Goal: Navigation & Orientation: Find specific page/section

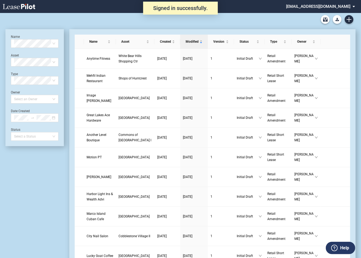
click at [337, 9] on md-select "[EMAIL_ADDRESS][DOMAIN_NAME] Super Admin Area Admin Area Settings Sign Out" at bounding box center [322, 6] width 74 height 12
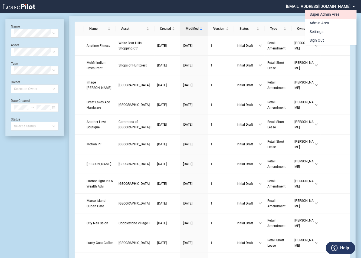
click at [316, 15] on div "Super Admin Area" at bounding box center [324, 14] width 30 height 5
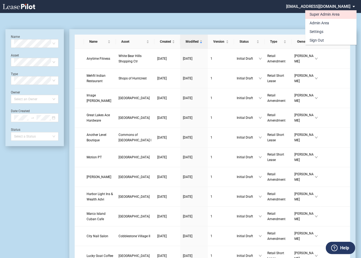
scroll to position [13, 0]
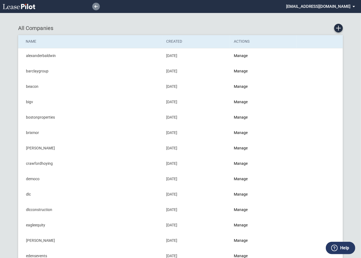
click at [96, 7] on icon at bounding box center [95, 6] width 3 height 3
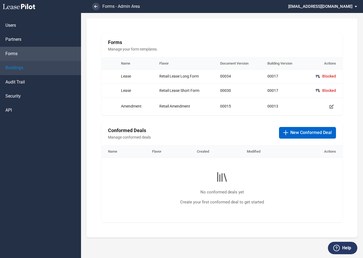
click at [14, 65] on span "Buildings" at bounding box center [14, 68] width 18 height 6
